Goal: Task Accomplishment & Management: Use online tool/utility

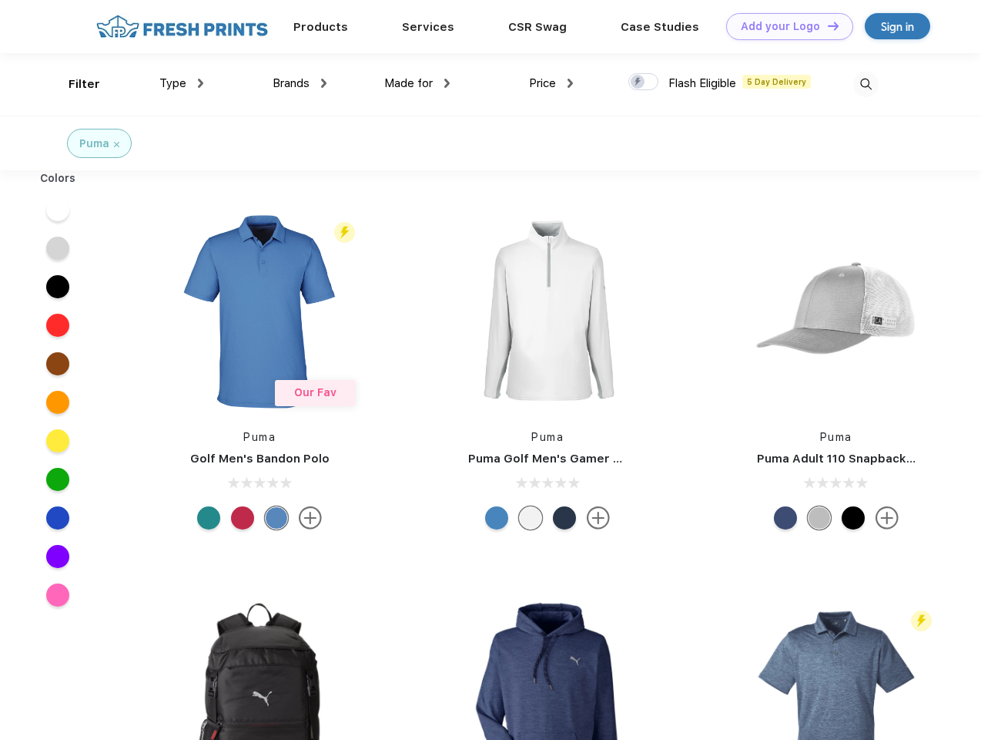
click at [784, 26] on link "Add your Logo Design Tool" at bounding box center [789, 26] width 127 height 27
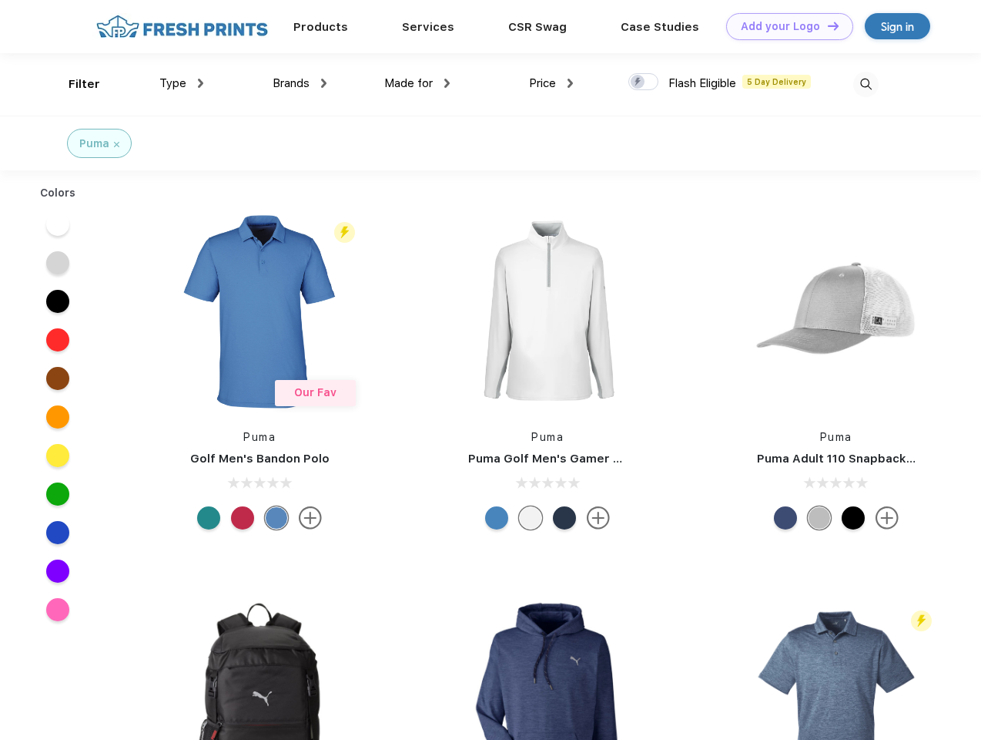
click at [0, 0] on div "Design Tool" at bounding box center [0, 0] width 0 height 0
click at [827, 25] on link "Add your Logo Design Tool" at bounding box center [789, 26] width 127 height 27
click at [74, 84] on div "Filter" at bounding box center [85, 84] width 32 height 18
click at [182, 83] on span "Type" at bounding box center [172, 83] width 27 height 14
click at [300, 83] on span "Brands" at bounding box center [291, 83] width 37 height 14
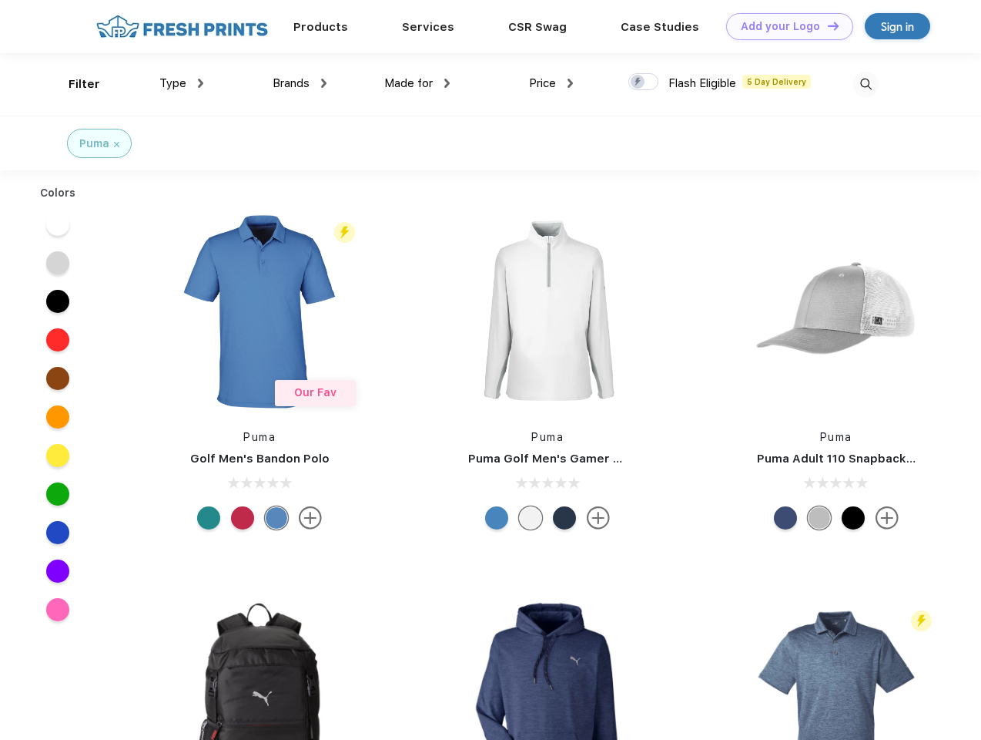
click at [418, 83] on span "Made for" at bounding box center [408, 83] width 49 height 14
click at [552, 83] on span "Price" at bounding box center [542, 83] width 27 height 14
click at [644, 82] on div at bounding box center [644, 81] width 30 height 17
click at [639, 82] on input "checkbox" at bounding box center [634, 77] width 10 height 10
click at [866, 84] on img at bounding box center [866, 84] width 25 height 25
